Goal: Contribute content: Add original content to the website for others to see

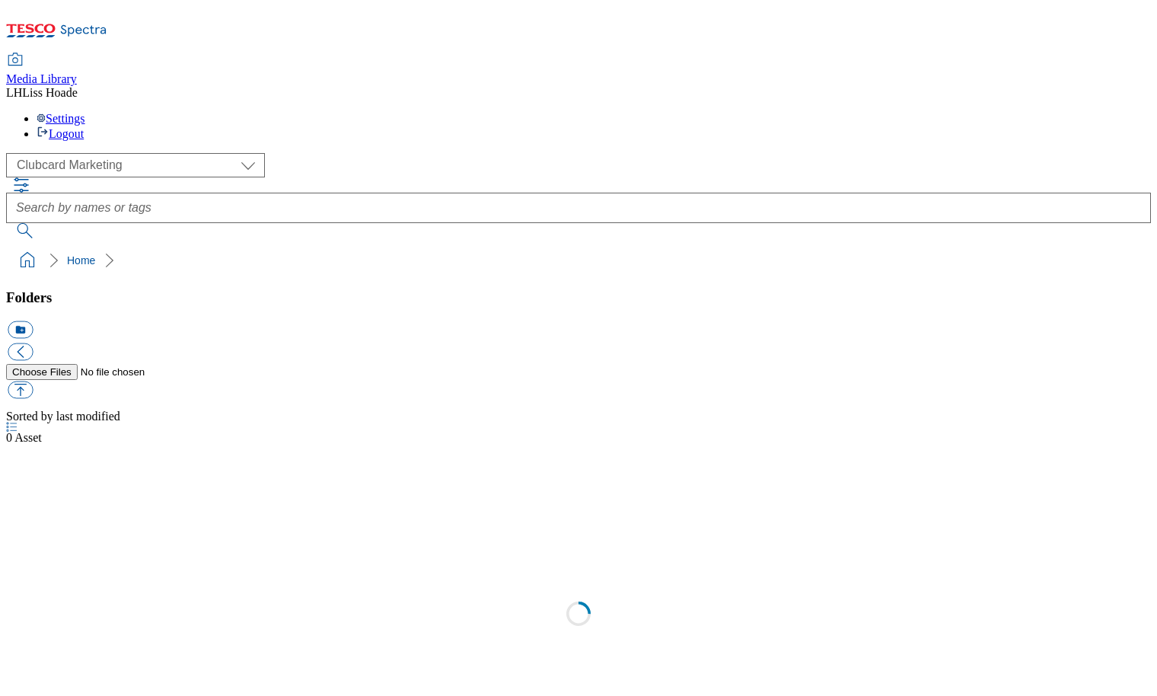
scroll to position [1, 0]
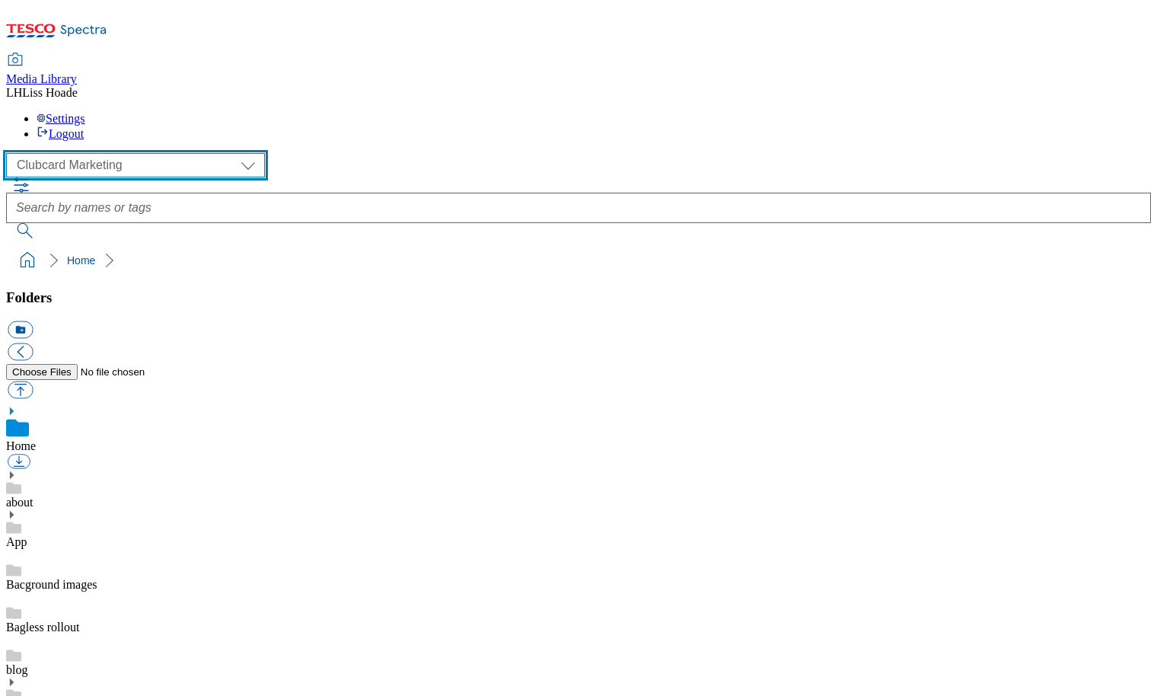
click at [142, 153] on select "Clubcard Marketing Dotcom UK GHS Marketing UK GHS Product UK GHS ROI" at bounding box center [135, 165] width 259 height 24
select select "flare-ghs-mktg"
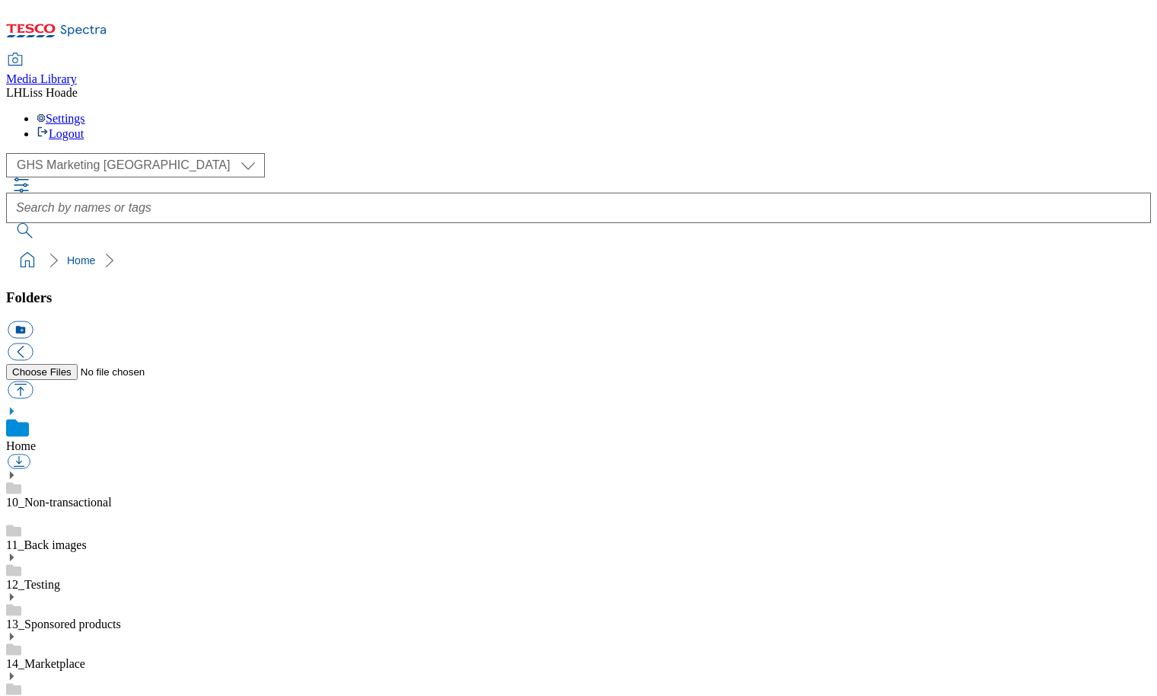
click at [85, 657] on link "14_Marketplace" at bounding box center [45, 663] width 79 height 13
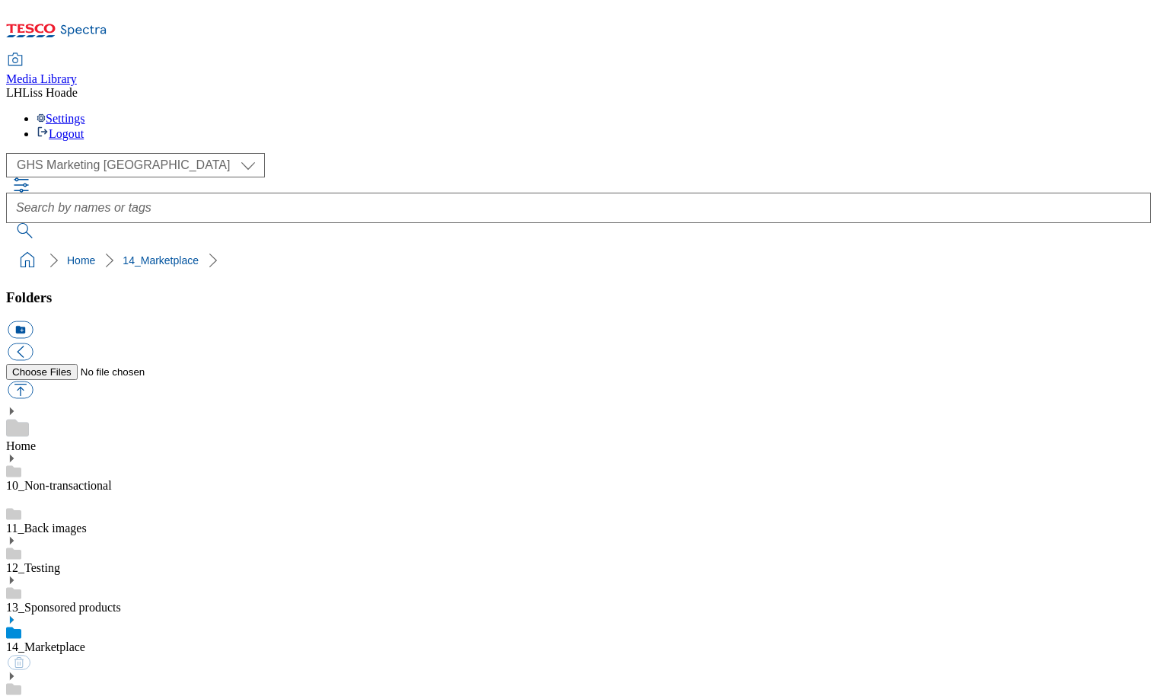
click at [14, 616] on use at bounding box center [12, 620] width 4 height 8
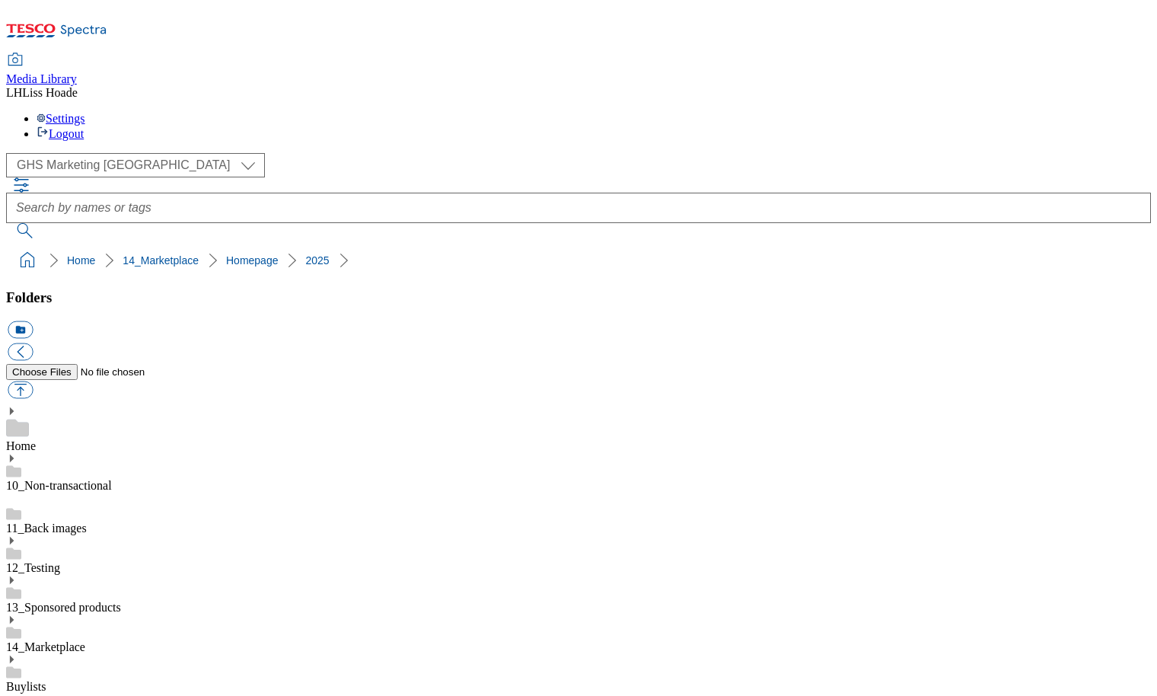
click at [33, 321] on button "icon_new_folder" at bounding box center [20, 330] width 25 height 18
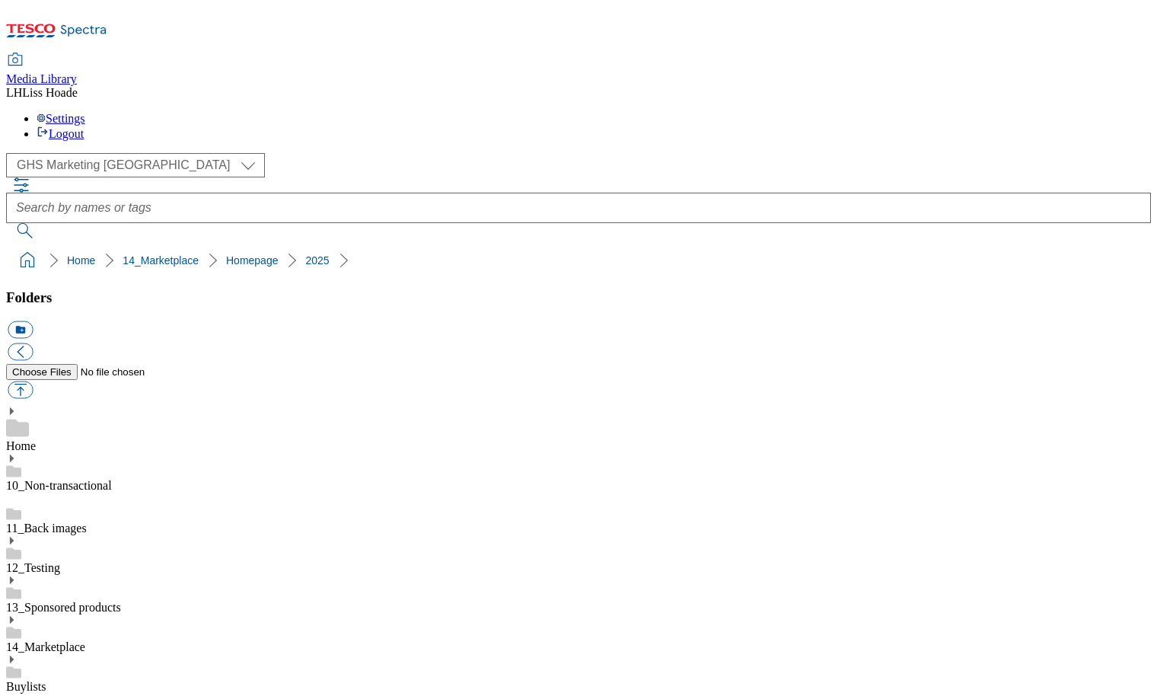
paste input "2526-403303-Hubpage"
type input "2526-403303-Hubpage"
click at [33, 381] on button "button" at bounding box center [20, 390] width 25 height 18
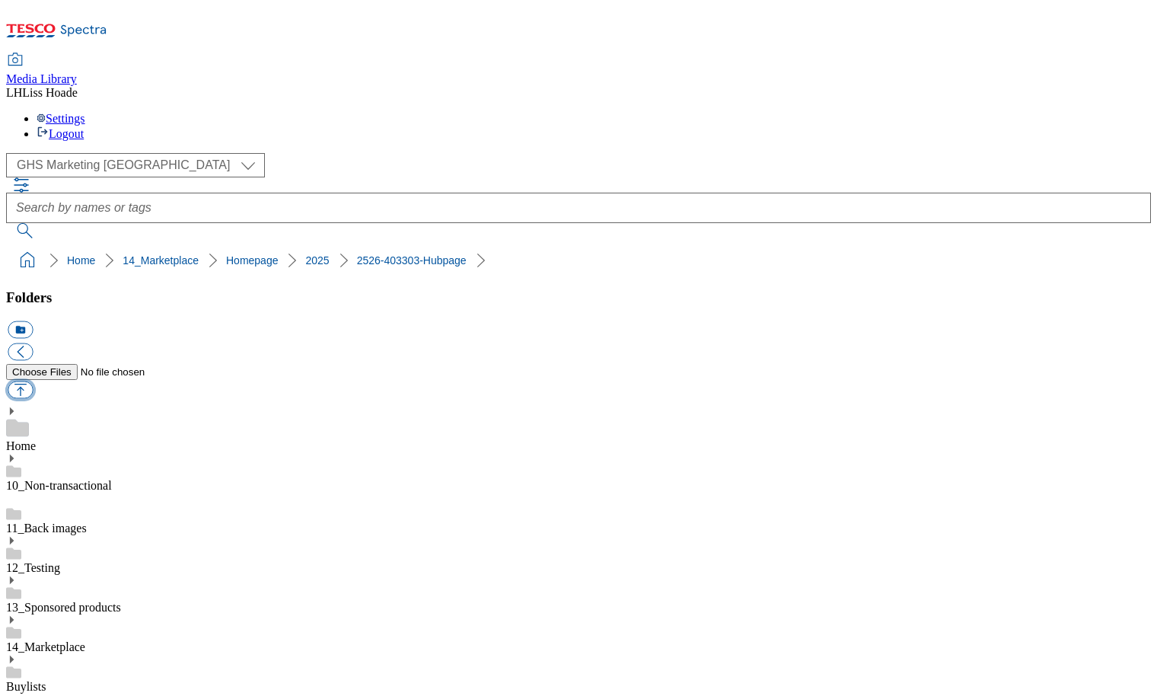
type input "C:\fakepath\2524_Large stamp_gtech.jpg"
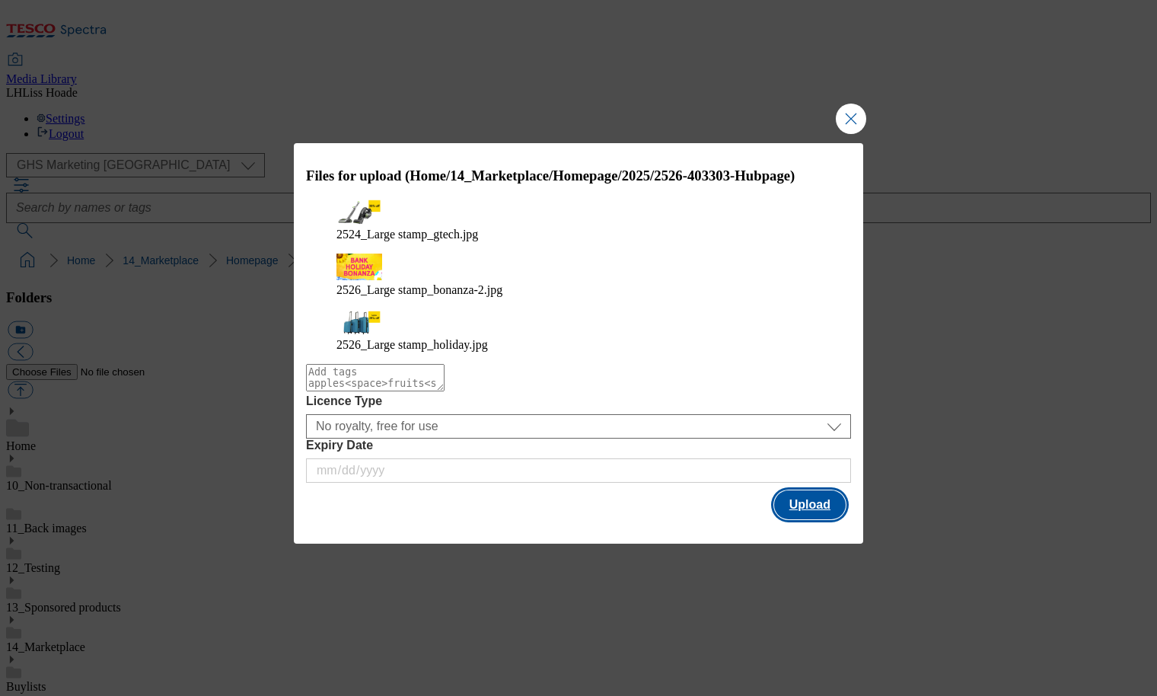
click at [802, 490] on button "Upload" at bounding box center [810, 504] width 72 height 29
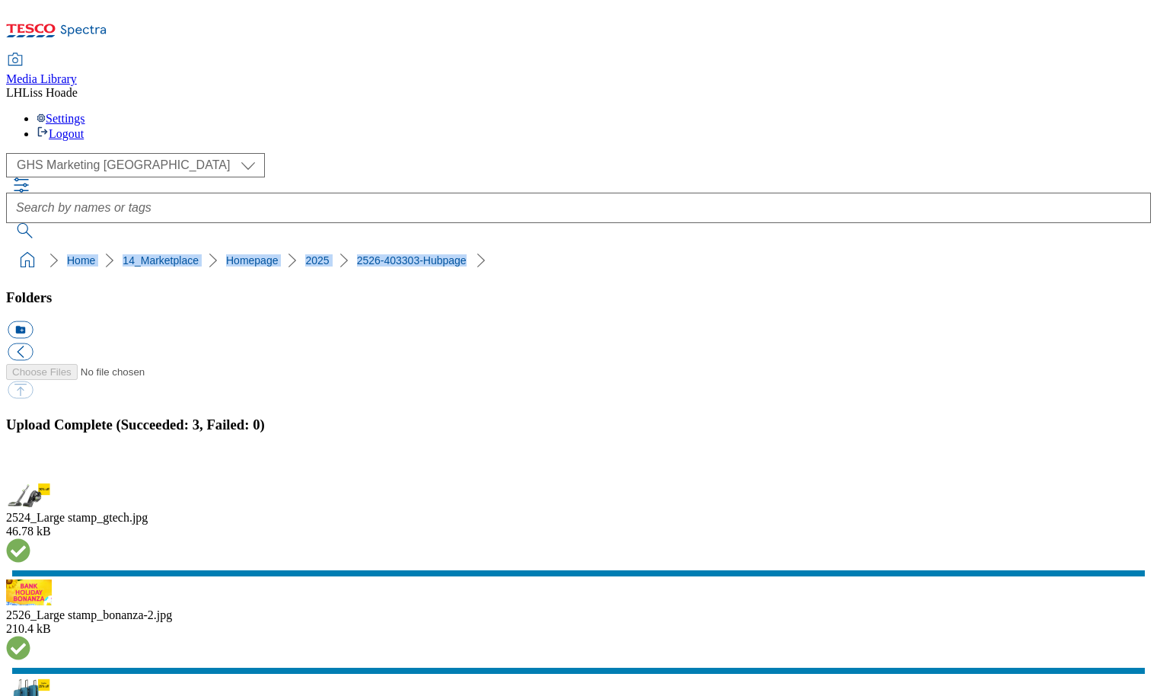
drag, startPoint x: 8, startPoint y: 131, endPoint x: 458, endPoint y: 132, distance: 449.2
click at [458, 246] on nav "Home 14_Marketplace Homepage 2025 2526-403303-Hubpage" at bounding box center [578, 260] width 1145 height 29
copy ol "Home 14_Marketplace Homepage 2025 2526-403303-Hubpage"
